Goal: Check status: Check status

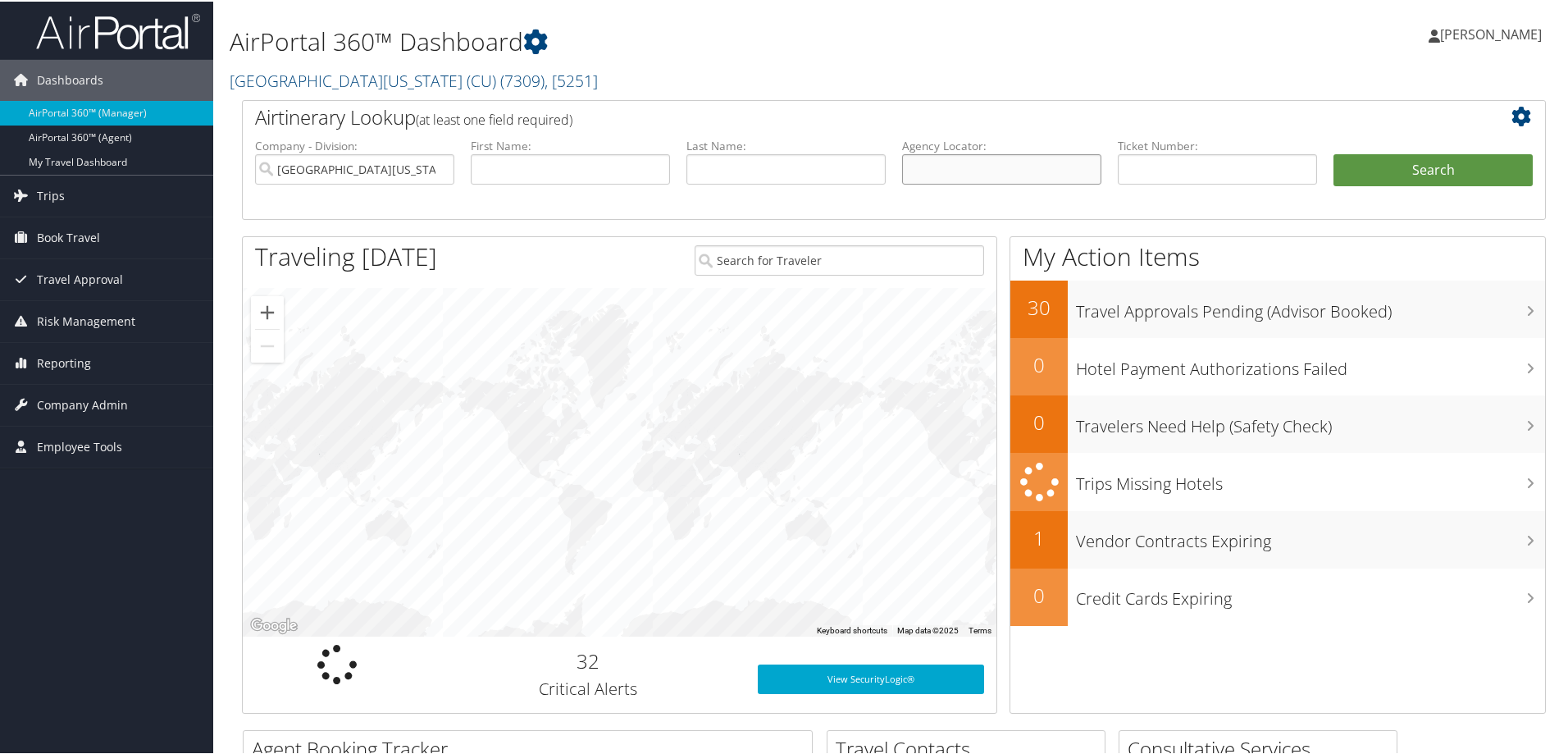
click at [995, 169] on input "text" at bounding box center [1002, 168] width 199 height 31
paste input "D4XYHV"
type input "D4XYHV"
click at [1418, 166] on button "Search" at bounding box center [1434, 169] width 199 height 33
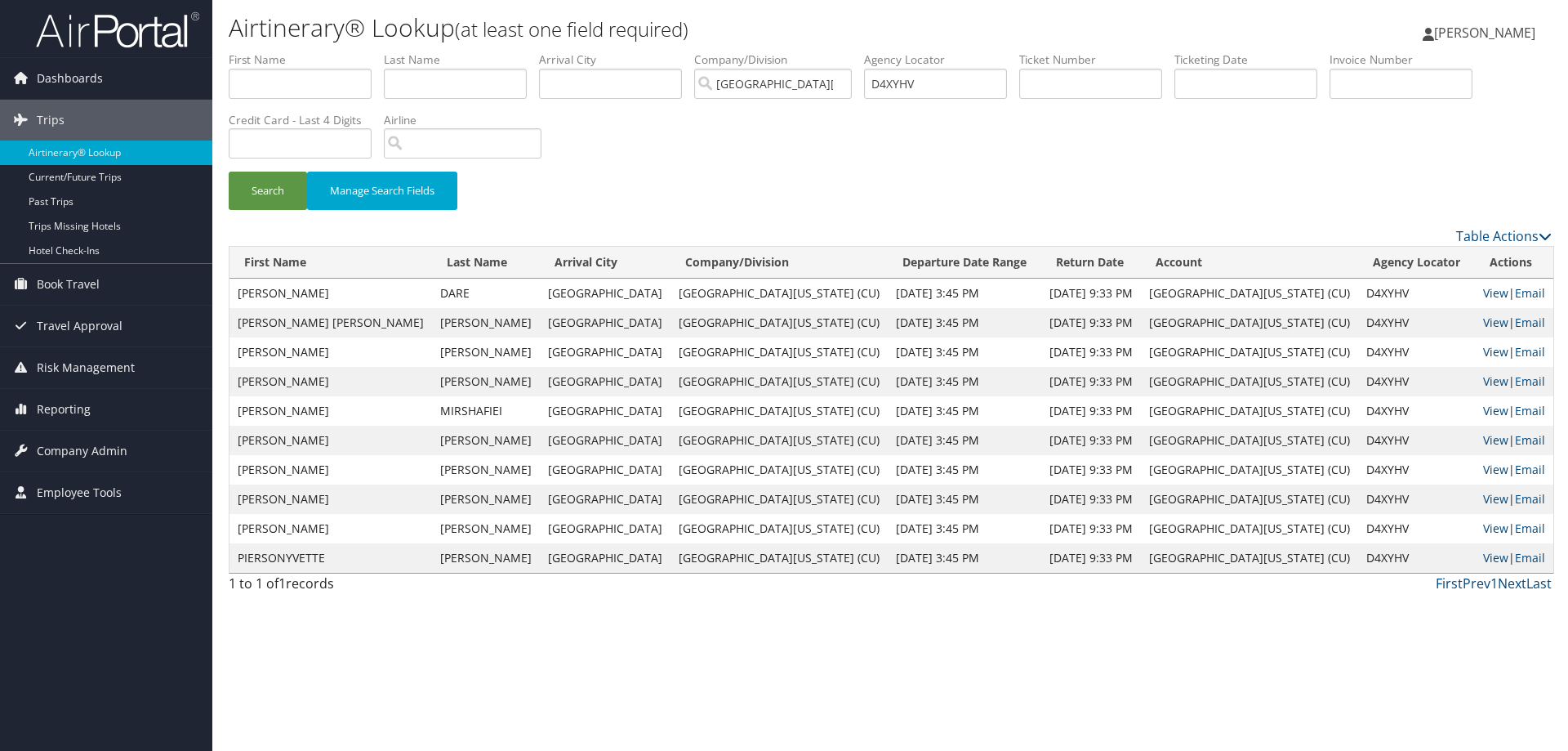
click at [1475, 281] on td "View | Email" at bounding box center [1515, 293] width 78 height 30
click at [1483, 290] on link "View" at bounding box center [1495, 293] width 26 height 15
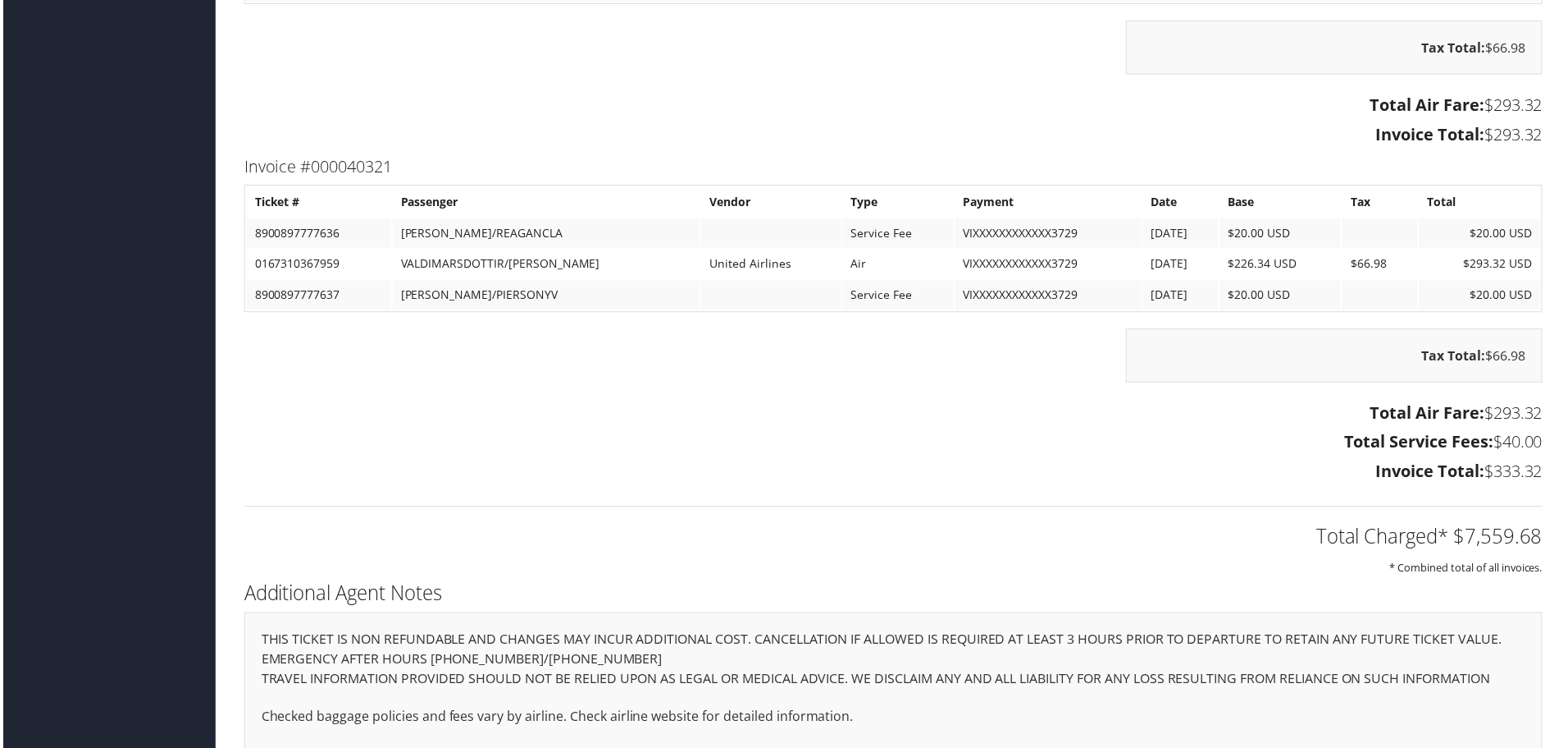
scroll to position [9885, 0]
